Goal: Navigation & Orientation: Understand site structure

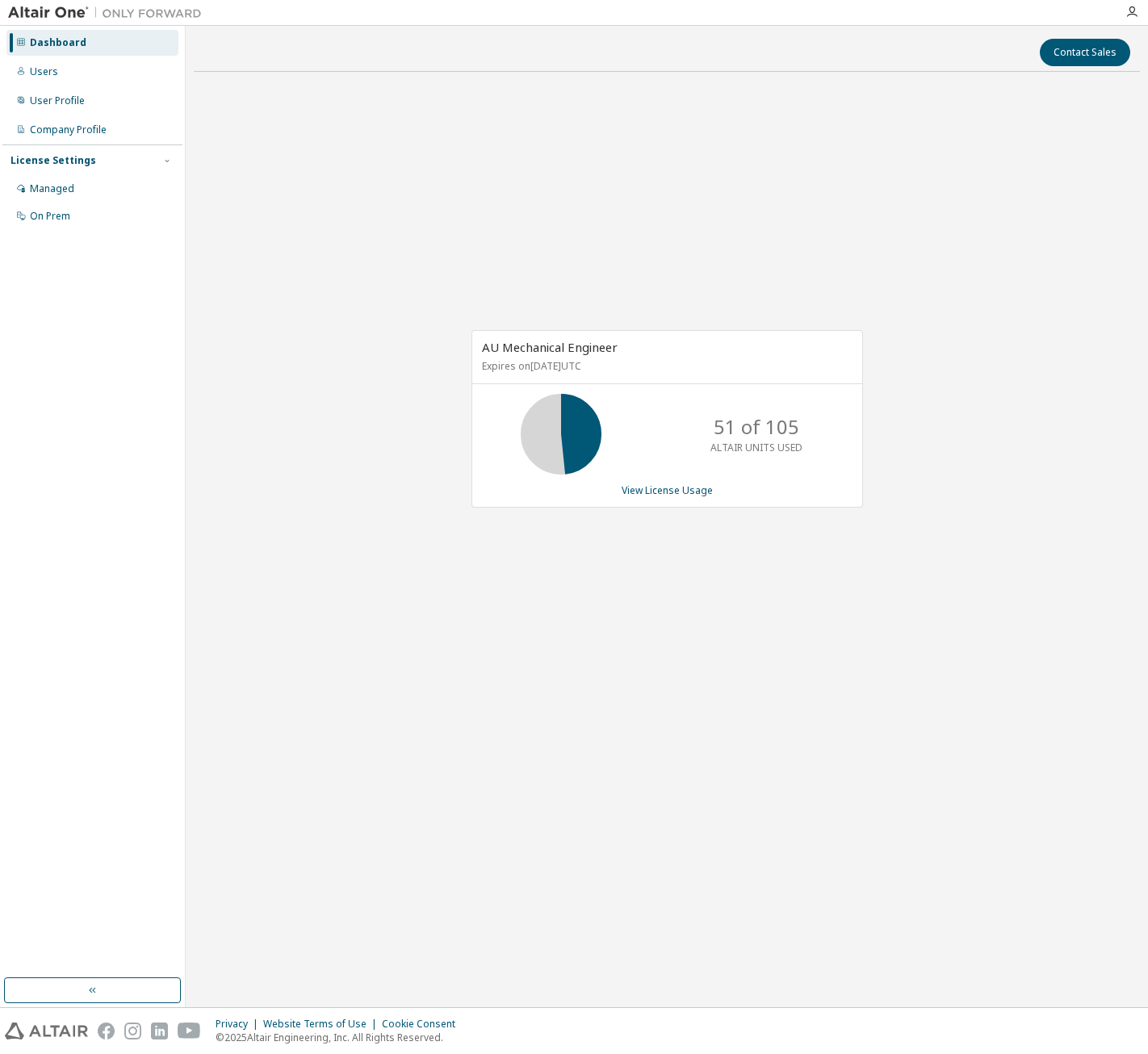
click at [48, 13] on img at bounding box center [109, 13] width 202 height 16
click at [69, 8] on img at bounding box center [109, 13] width 202 height 16
click at [23, 28] on div "Dashboard Users User Profile Company Profile License Settings Managed On Prem" at bounding box center [93, 516] width 186 height 981
click at [68, 11] on img at bounding box center [109, 13] width 202 height 16
